Goal: Task Accomplishment & Management: Use online tool/utility

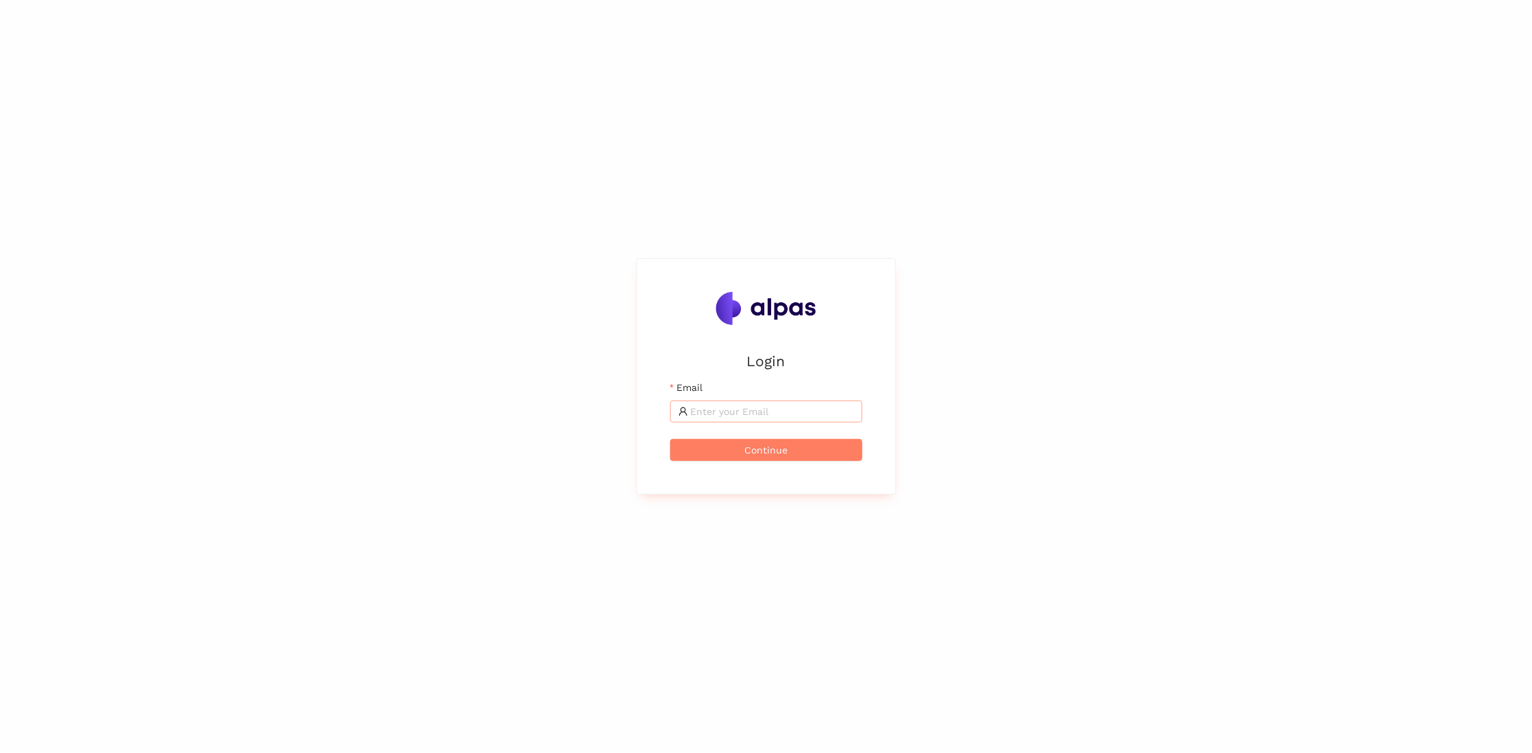
click at [707, 403] on span at bounding box center [766, 411] width 192 height 22
type input "[PERSON_NAME][EMAIL_ADDRESS][PERSON_NAME][DOMAIN_NAME]"
click at [768, 462] on div "Login Email [PERSON_NAME][EMAIL_ADDRESS][PERSON_NAME][DOMAIN_NAME] Continue" at bounding box center [766, 376] width 225 height 202
click at [770, 449] on span "Continue" at bounding box center [766, 449] width 43 height 15
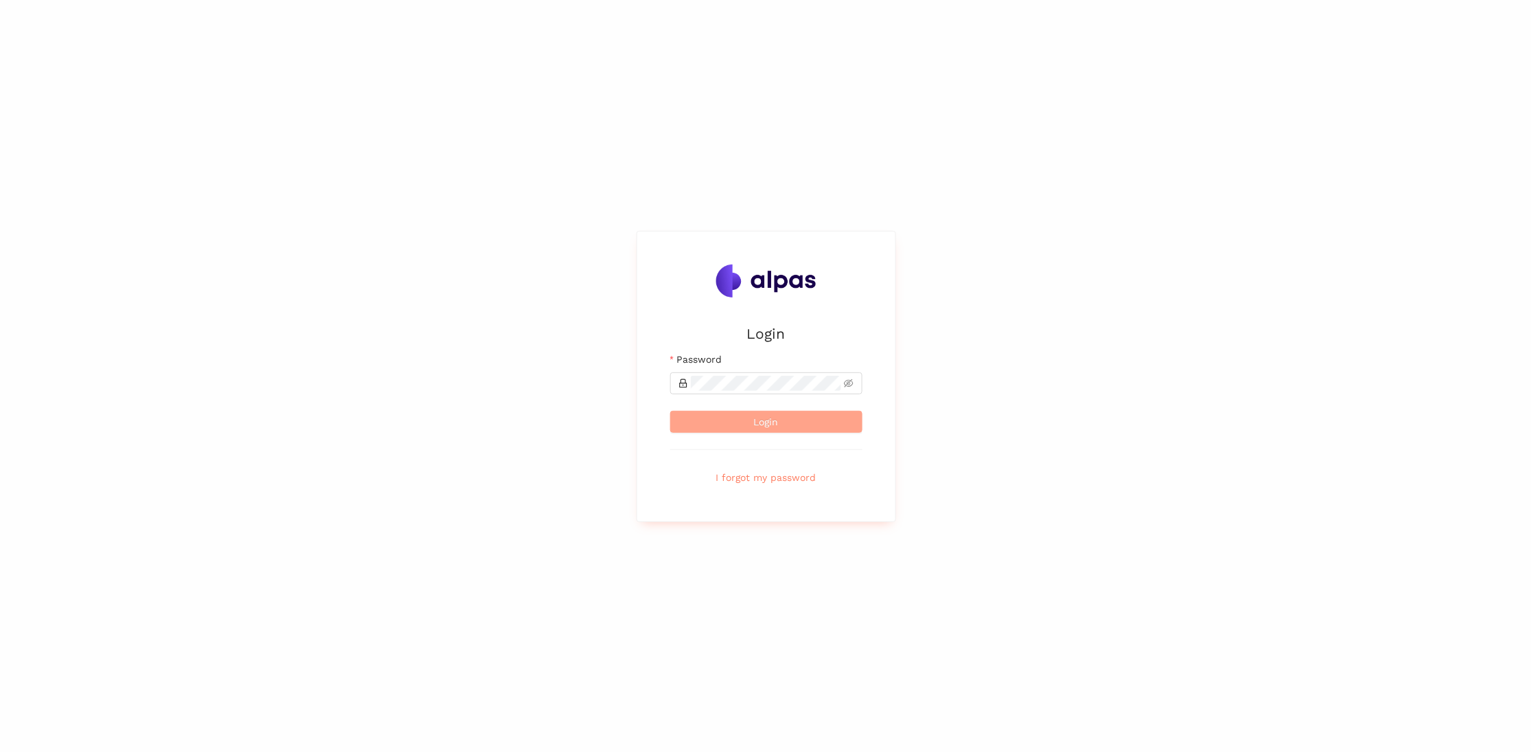
click at [770, 418] on span "Login" at bounding box center [766, 421] width 25 height 15
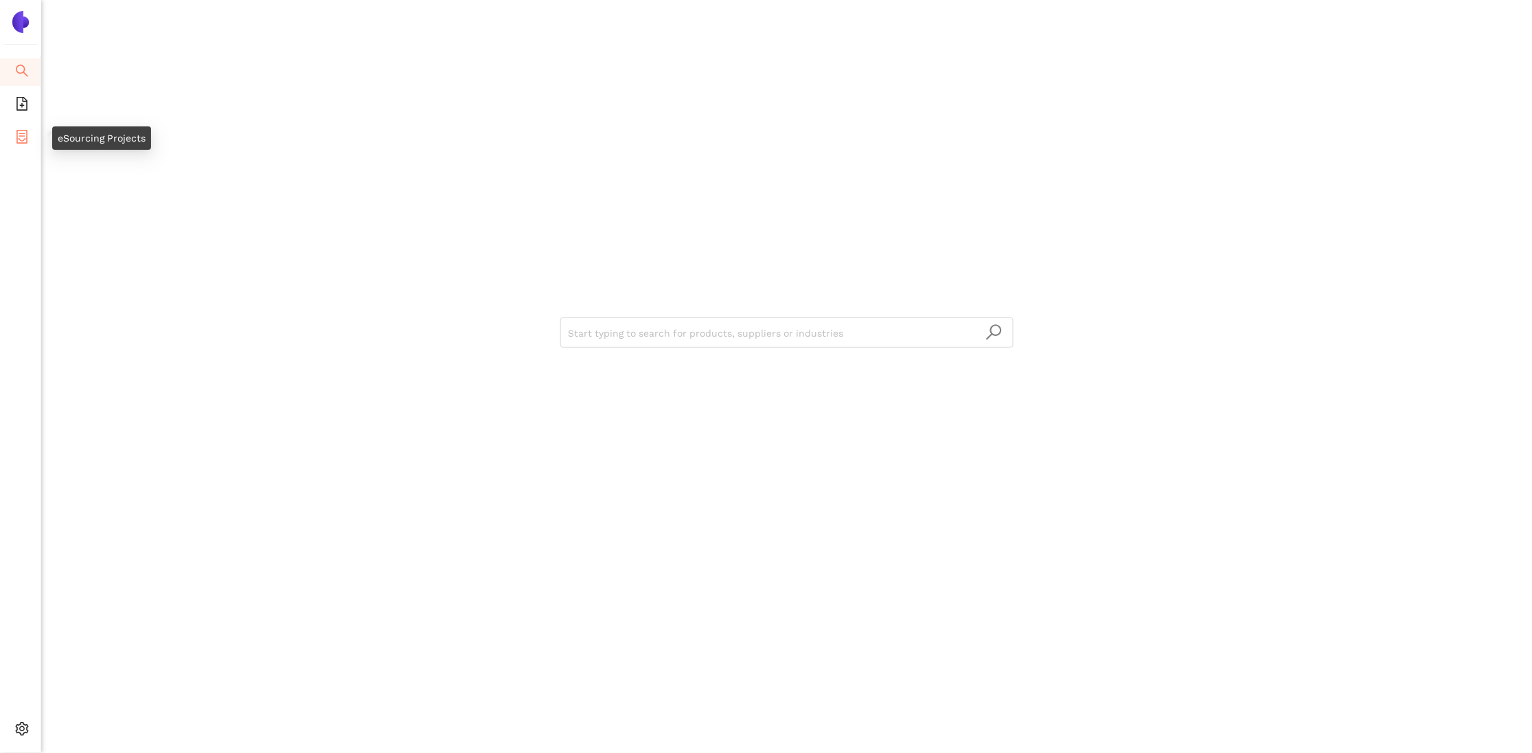
click at [28, 137] on icon "container" at bounding box center [22, 137] width 14 height 14
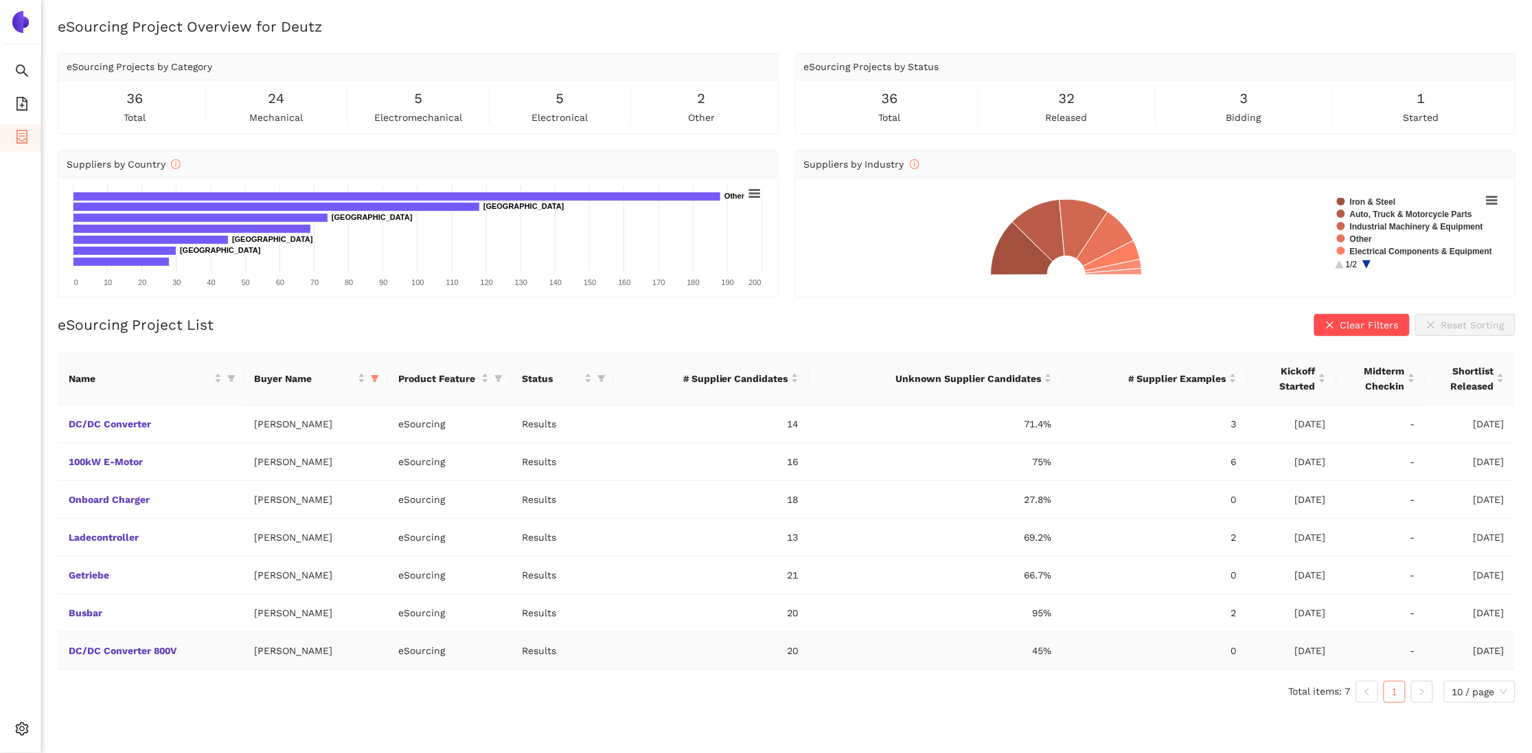
click at [139, 633] on td "DC/DC Converter 800V" at bounding box center [151, 651] width 186 height 38
click at [0, 0] on link "DC/DC Converter 800V" at bounding box center [0, 0] width 0 height 0
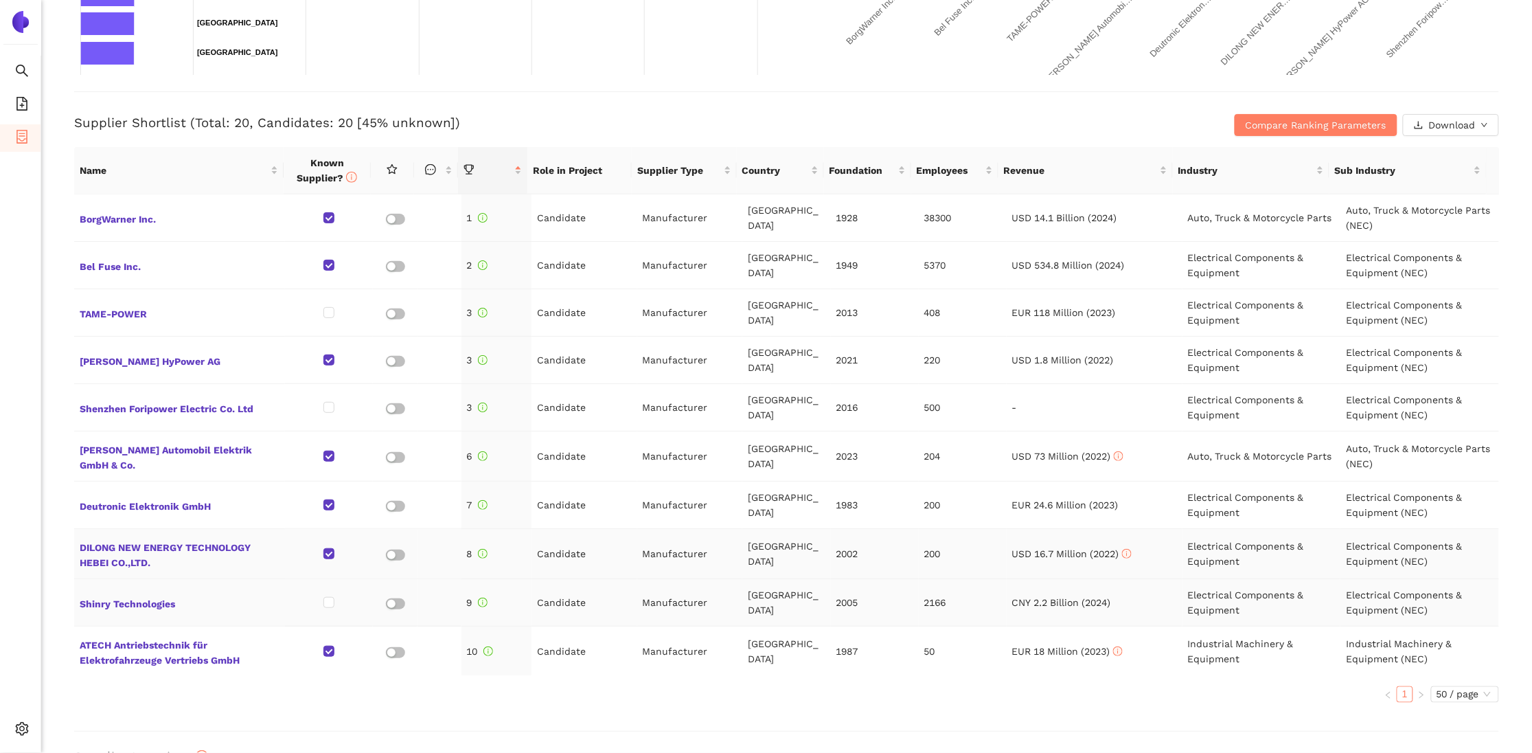
scroll to position [484, 0]
click at [25, 514] on ul "Search eSourcing Templates eSourcing Projects Settings" at bounding box center [20, 404] width 41 height 696
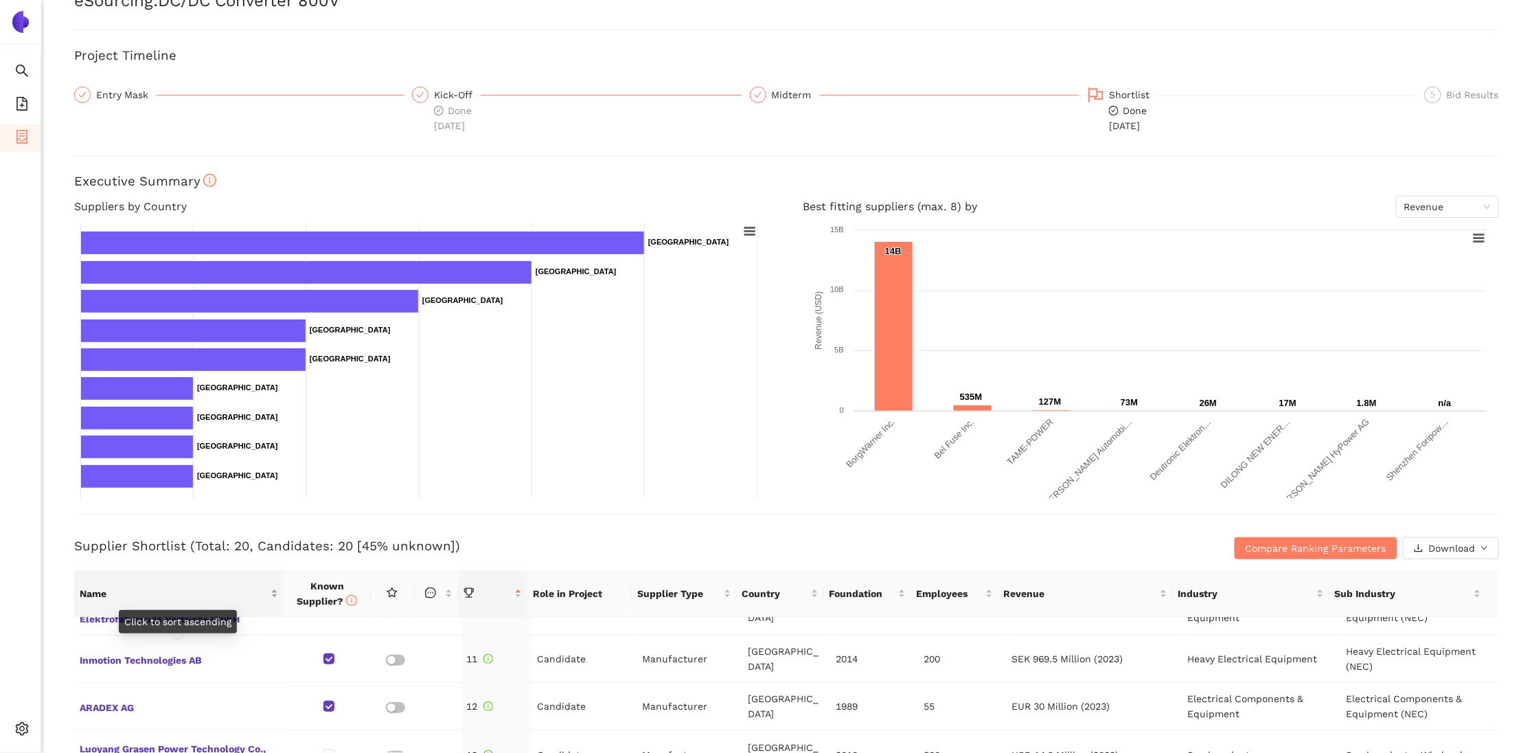
scroll to position [80, 0]
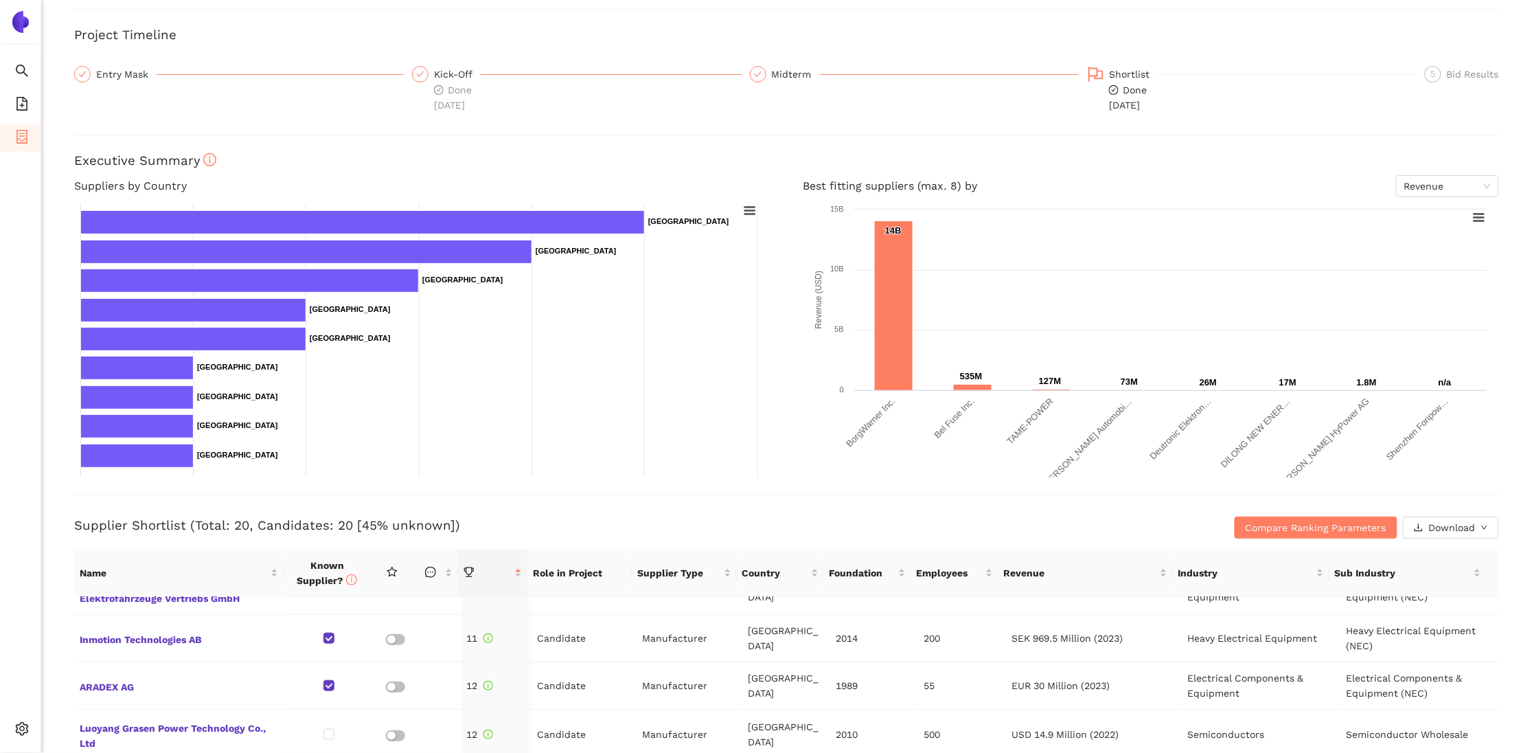
click at [492, 525] on h3 "Supplier Shortlist (Total: 20, Candidates: 20 [45% unknown])" at bounding box center [549, 526] width 950 height 18
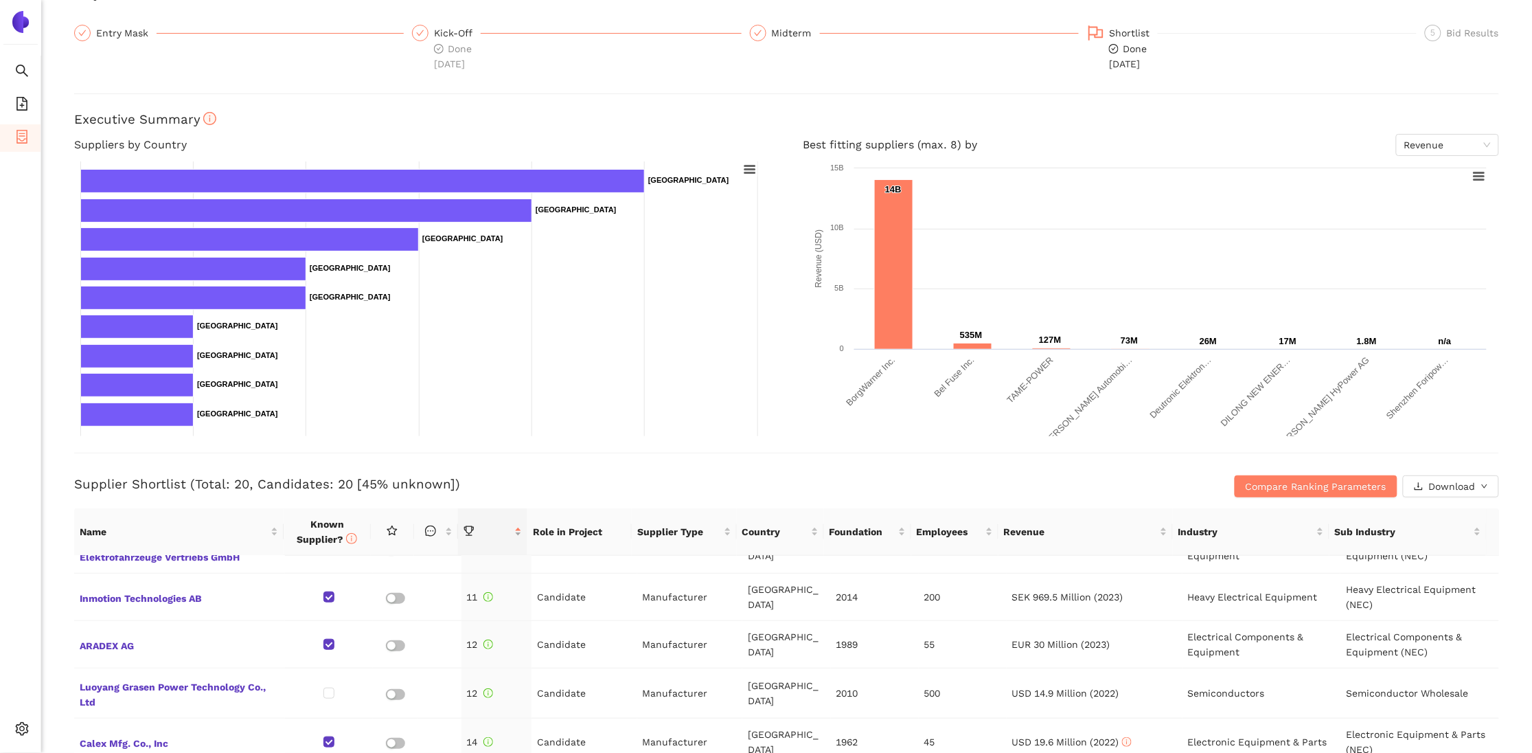
scroll to position [161, 0]
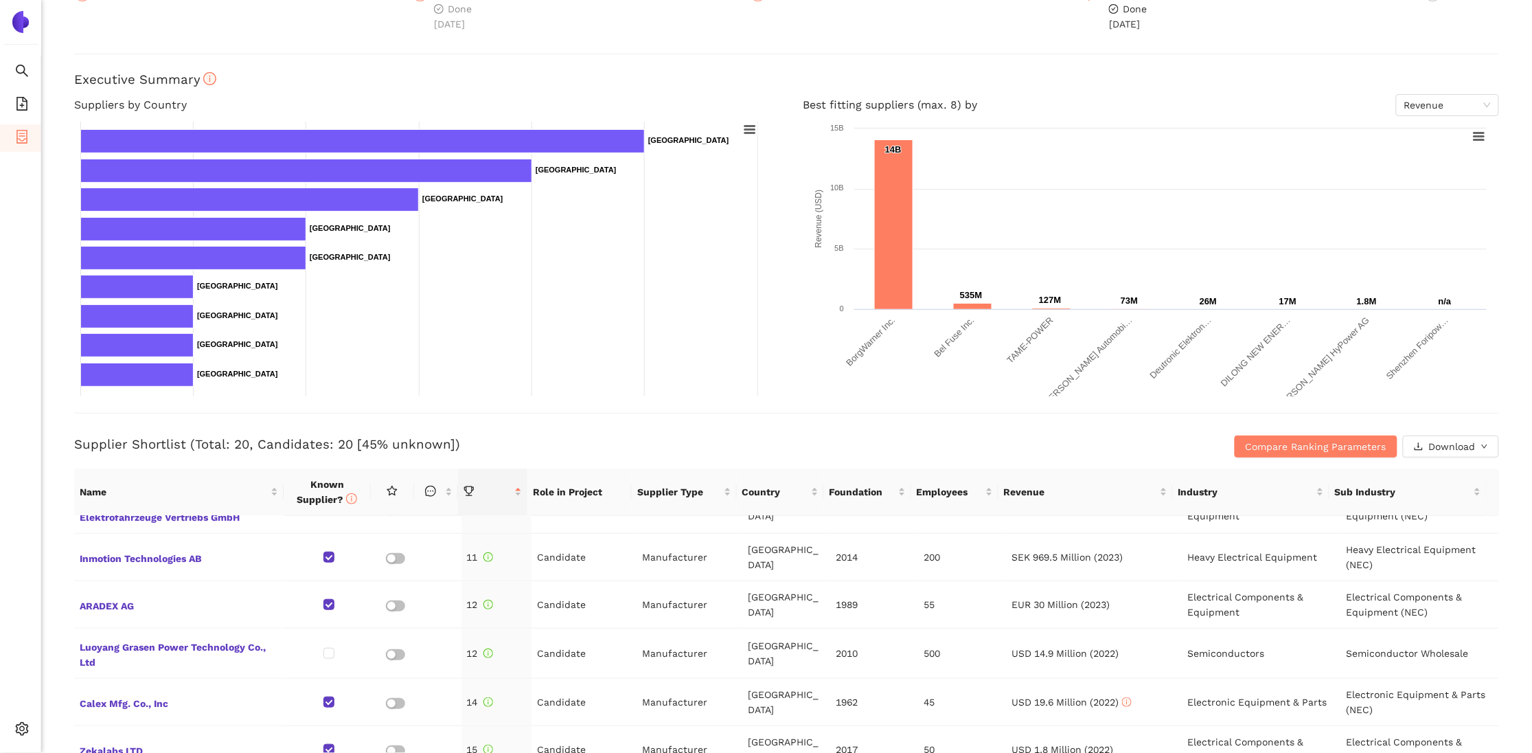
click at [598, 445] on h3 "Supplier Shortlist (Total: 20, Candidates: 20 [45% unknown])" at bounding box center [549, 444] width 950 height 18
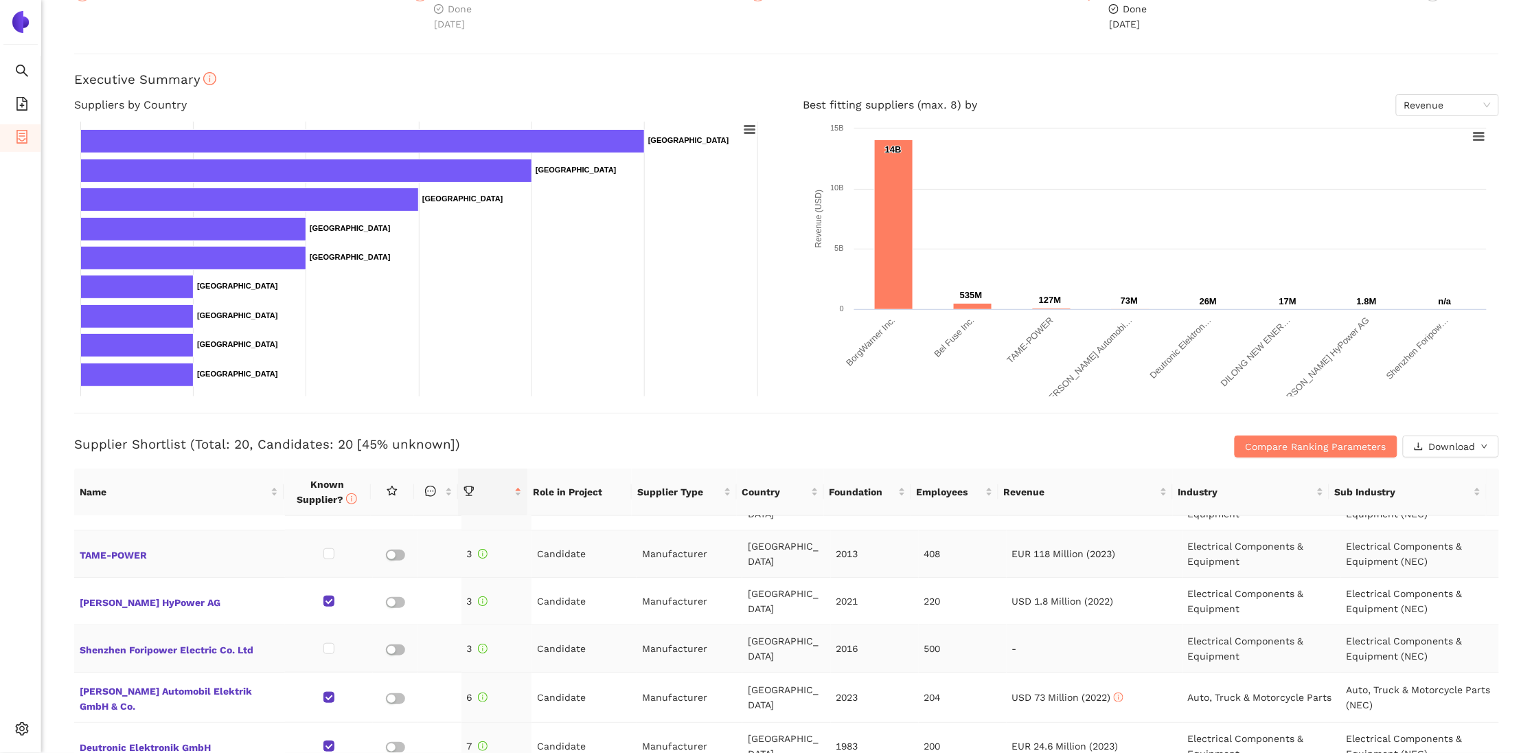
scroll to position [0, 0]
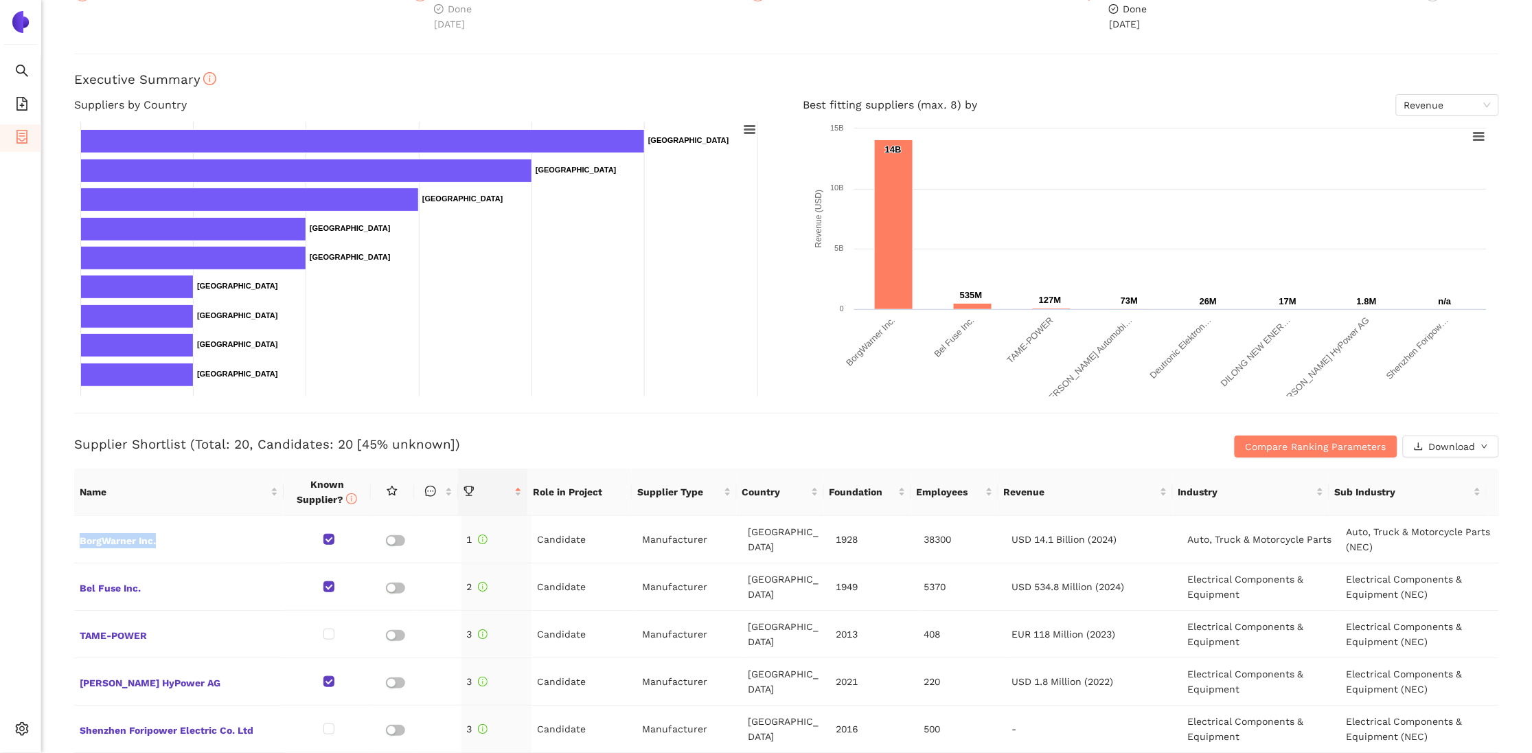
drag, startPoint x: 190, startPoint y: 543, endPoint x: 67, endPoint y: 535, distance: 123.2
click at [67, 535] on div "Back eSourcing : DC/DC Converter 800V Project Timeline Entry Mask Kick-Off Done…" at bounding box center [786, 376] width 1491 height 753
drag, startPoint x: 67, startPoint y: 535, endPoint x: 58, endPoint y: 538, distance: 9.3
click at [58, 538] on div "Back eSourcing : DC/DC Converter 800V Project Timeline Entry Mask Kick-Off Done…" at bounding box center [786, 376] width 1491 height 753
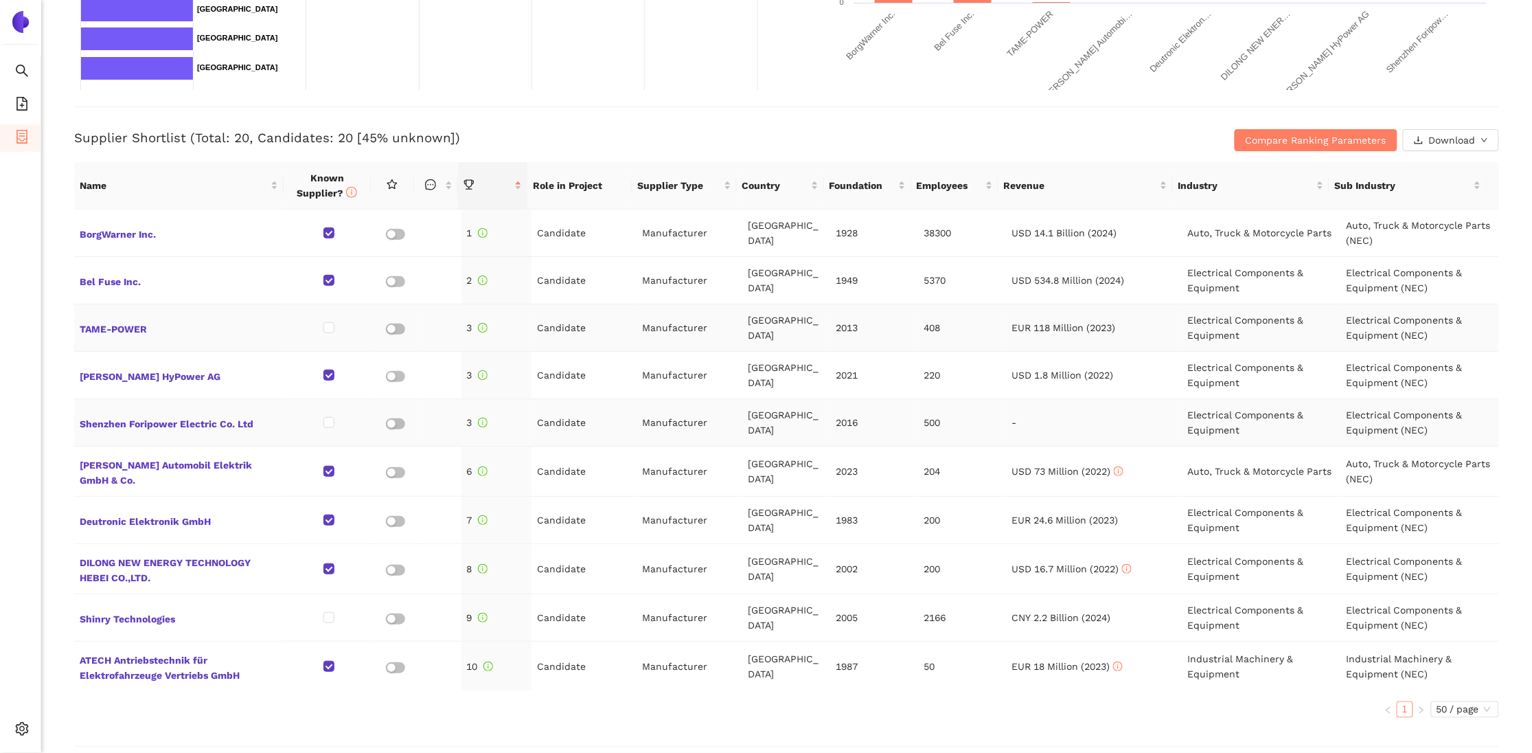
scroll to position [418, 0]
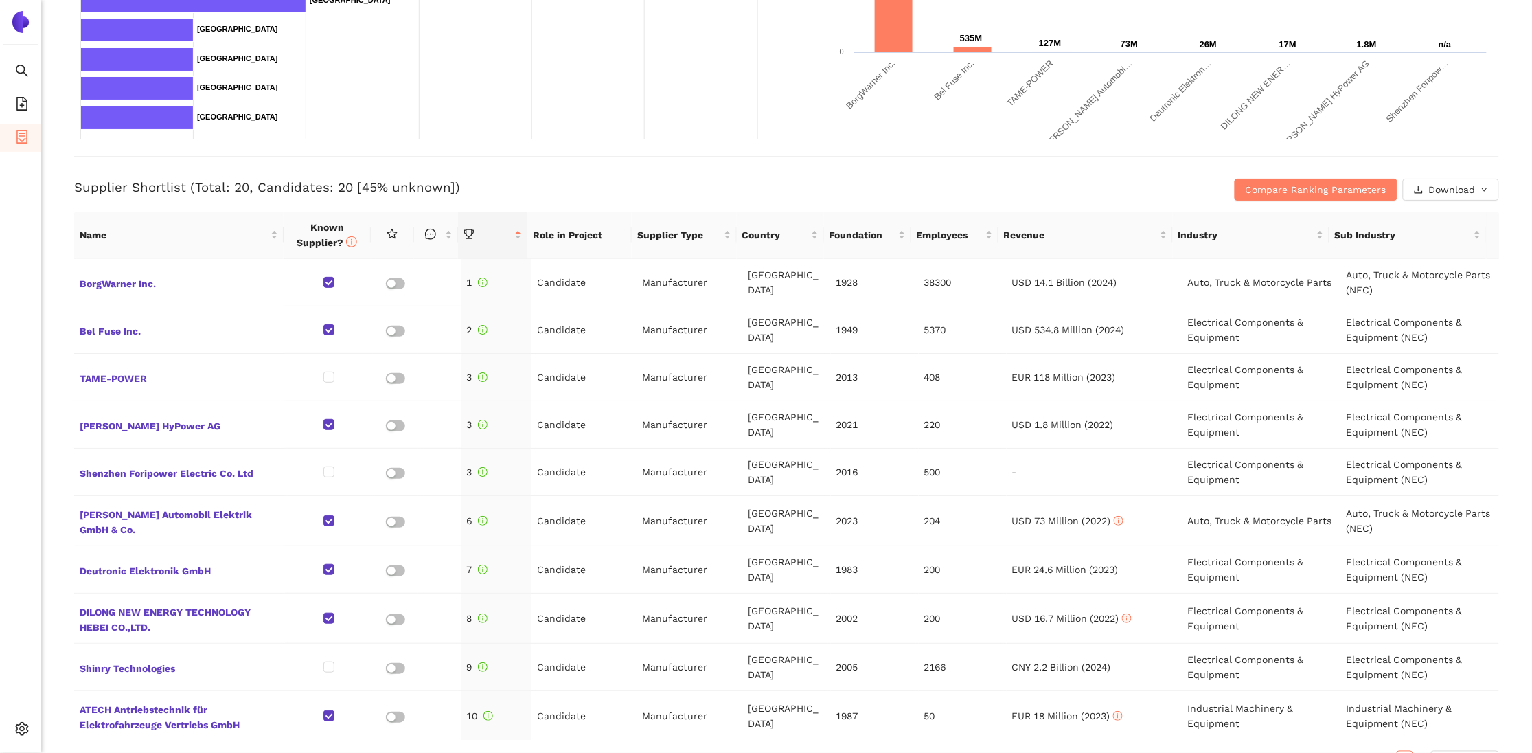
click at [1102, 186] on div "Compare Ranking Parameters Download" at bounding box center [1261, 190] width 475 height 22
click at [729, 187] on h3 "Supplier Shortlist (Total: 20, Candidates: 20 [45% unknown])" at bounding box center [549, 188] width 950 height 18
